Goal: Check status: Check status

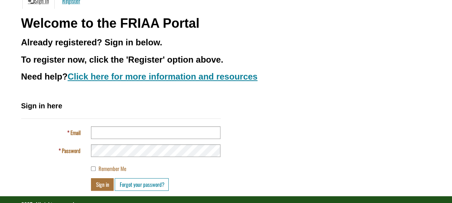
scroll to position [80, 0]
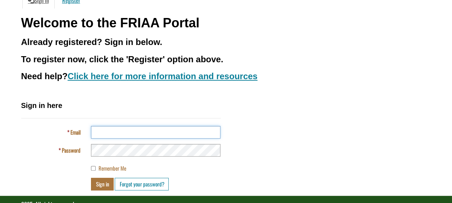
click at [106, 133] on input "Email" at bounding box center [155, 132] width 129 height 13
type input "**********"
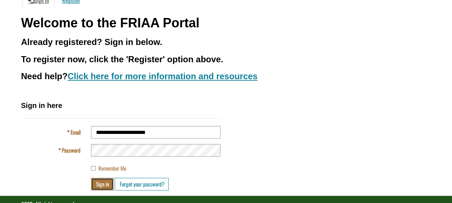
click at [96, 184] on button "Sign in" at bounding box center [102, 184] width 23 height 13
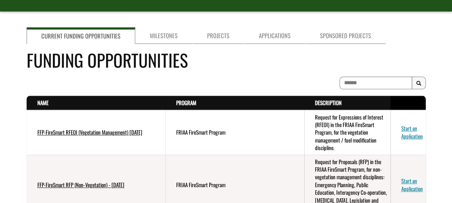
scroll to position [54, 0]
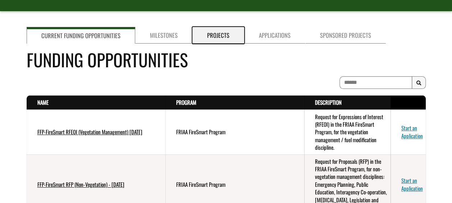
click at [222, 36] on link "Projects" at bounding box center [218, 35] width 52 height 17
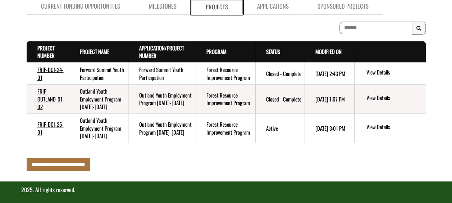
scroll to position [86, 0]
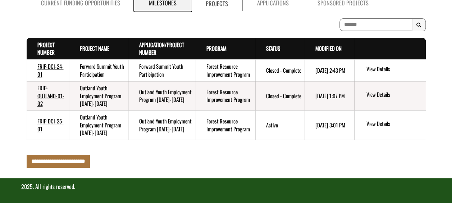
click at [174, 9] on link "Milestones" at bounding box center [162, 3] width 56 height 16
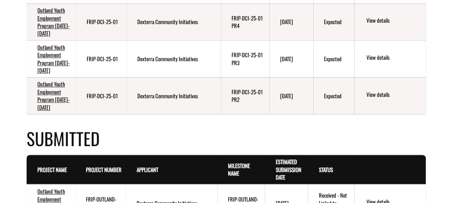
scroll to position [362, 0]
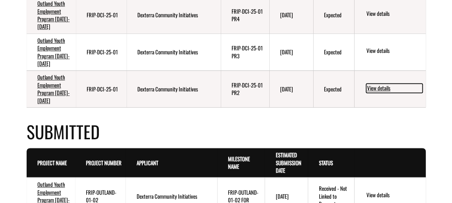
click at [382, 87] on link "View details" at bounding box center [394, 87] width 56 height 9
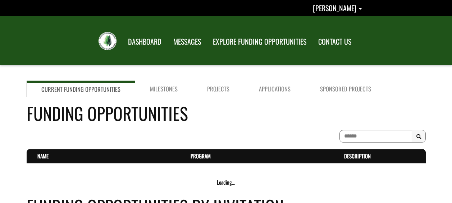
scroll to position [930, 0]
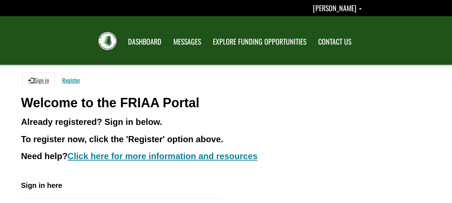
scroll to position [80, 0]
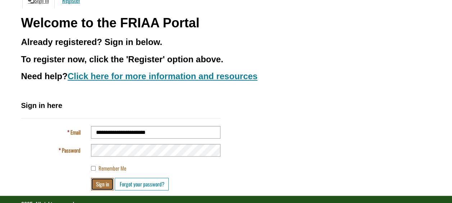
click at [101, 186] on button "Sign in" at bounding box center [102, 184] width 23 height 13
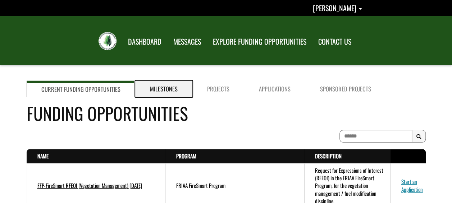
click at [158, 93] on link "Milestones" at bounding box center [163, 89] width 57 height 17
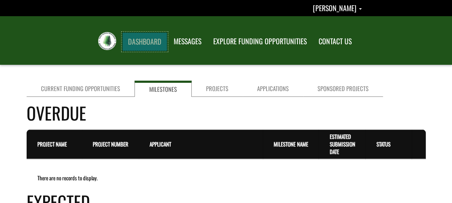
click at [139, 42] on link "DASHBOARD" at bounding box center [144, 41] width 45 height 19
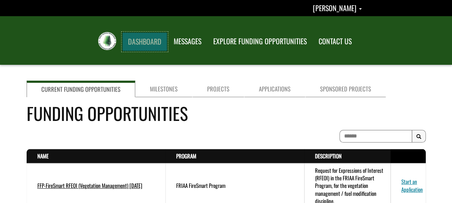
click at [144, 42] on link "DASHBOARD" at bounding box center [144, 41] width 45 height 19
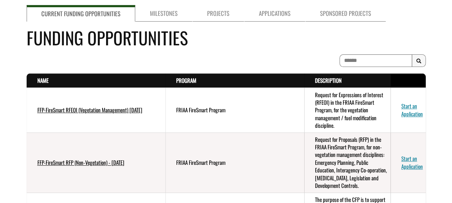
scroll to position [9, 0]
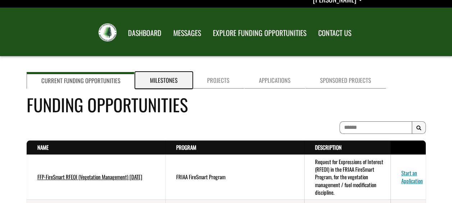
click at [151, 84] on link "Milestones" at bounding box center [163, 80] width 57 height 17
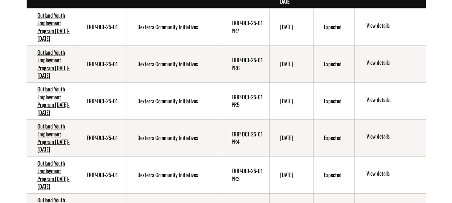
scroll to position [251, 0]
